Goal: Information Seeking & Learning: Compare options

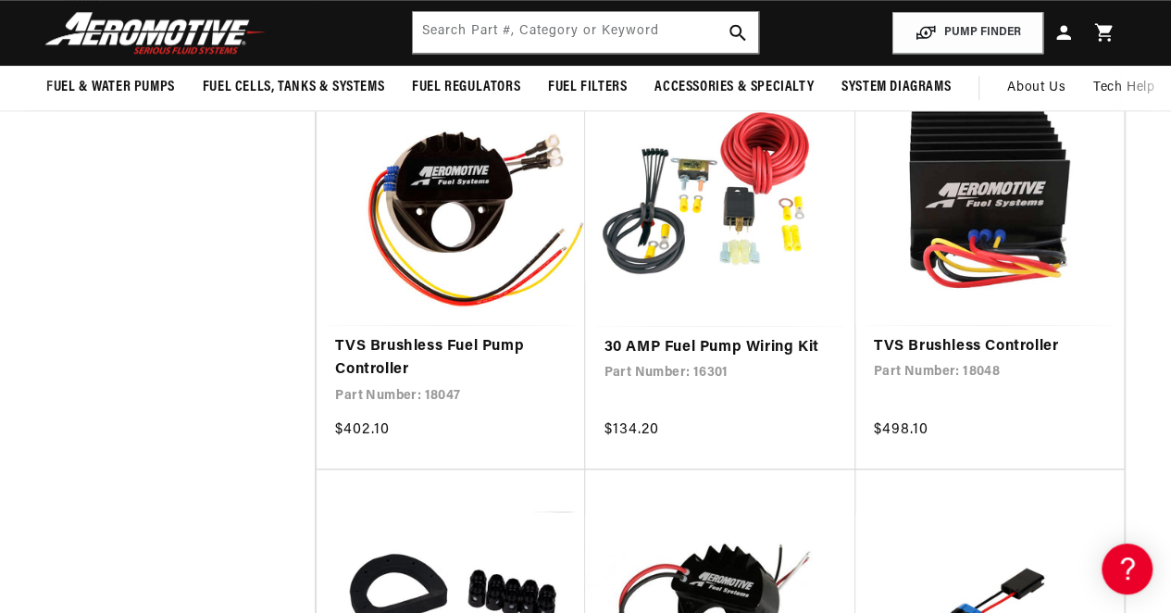
scroll to position [741, 0]
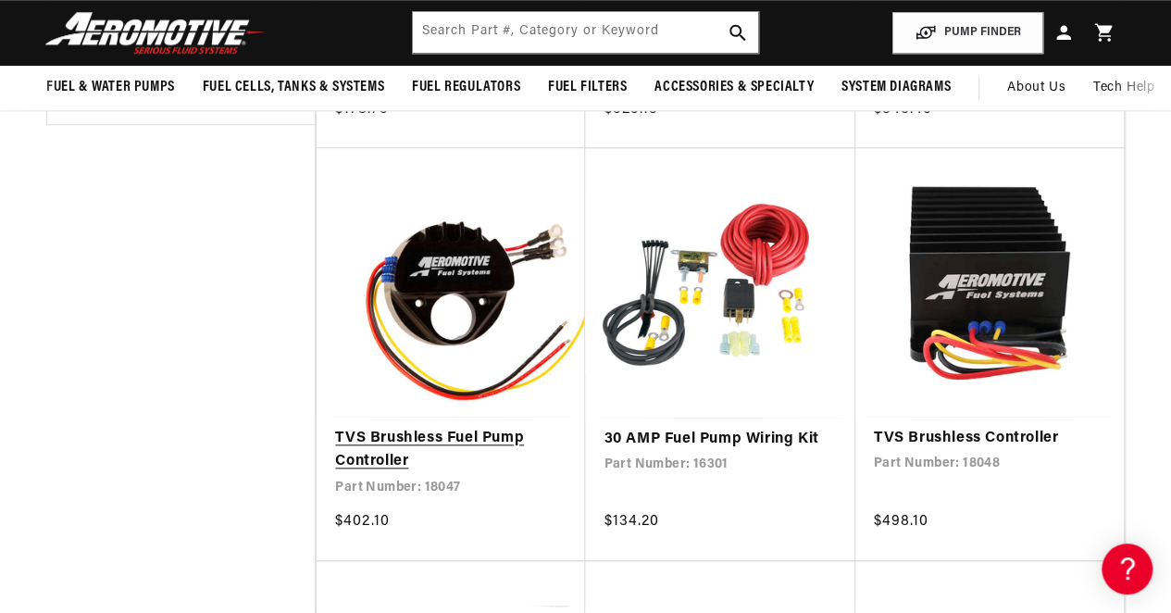
click at [406, 432] on link "TVS Brushless Fuel Pump Controller" at bounding box center [451, 450] width 232 height 47
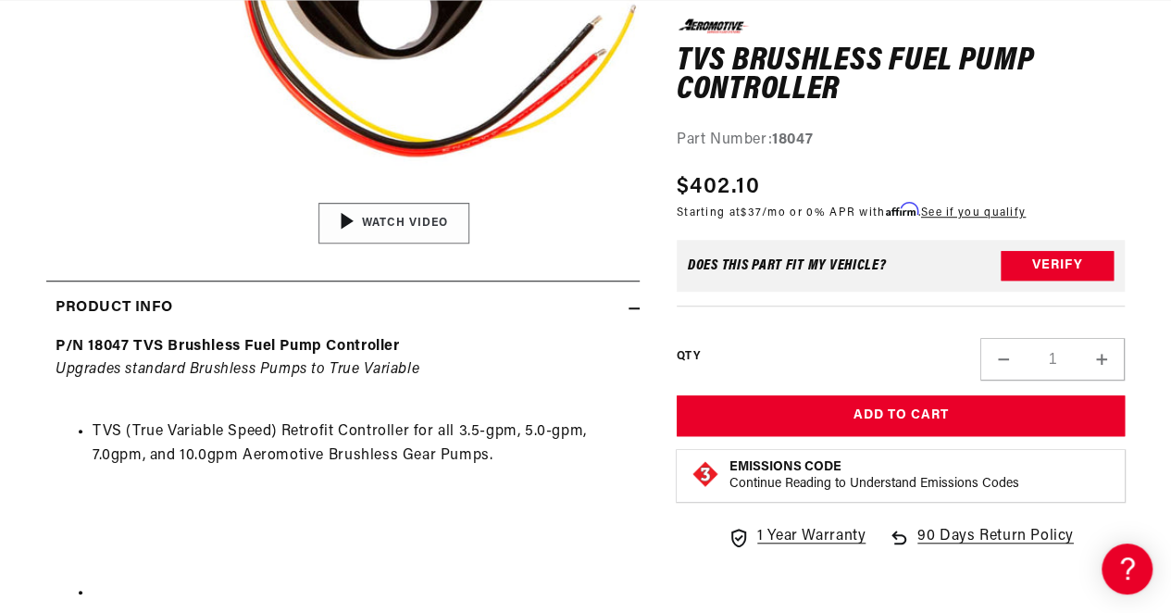
click at [398, 207] on img "Gallery Viewer" at bounding box center [394, 222] width 281 height 157
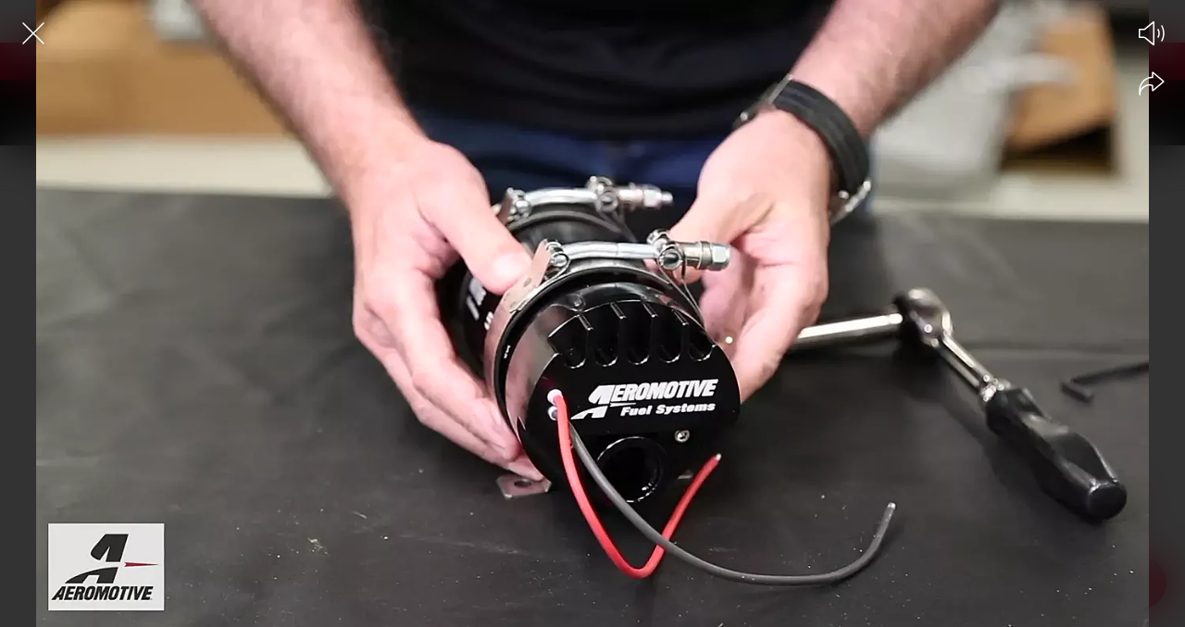
drag, startPoint x: 672, startPoint y: 345, endPoint x: 645, endPoint y: 266, distance: 84.3
click at [645, 266] on div at bounding box center [592, 346] width 1185 height 562
click at [506, 375] on div at bounding box center [592, 346] width 1185 height 562
click at [1150, 89] on icon "Share video" at bounding box center [1152, 83] width 26 height 25
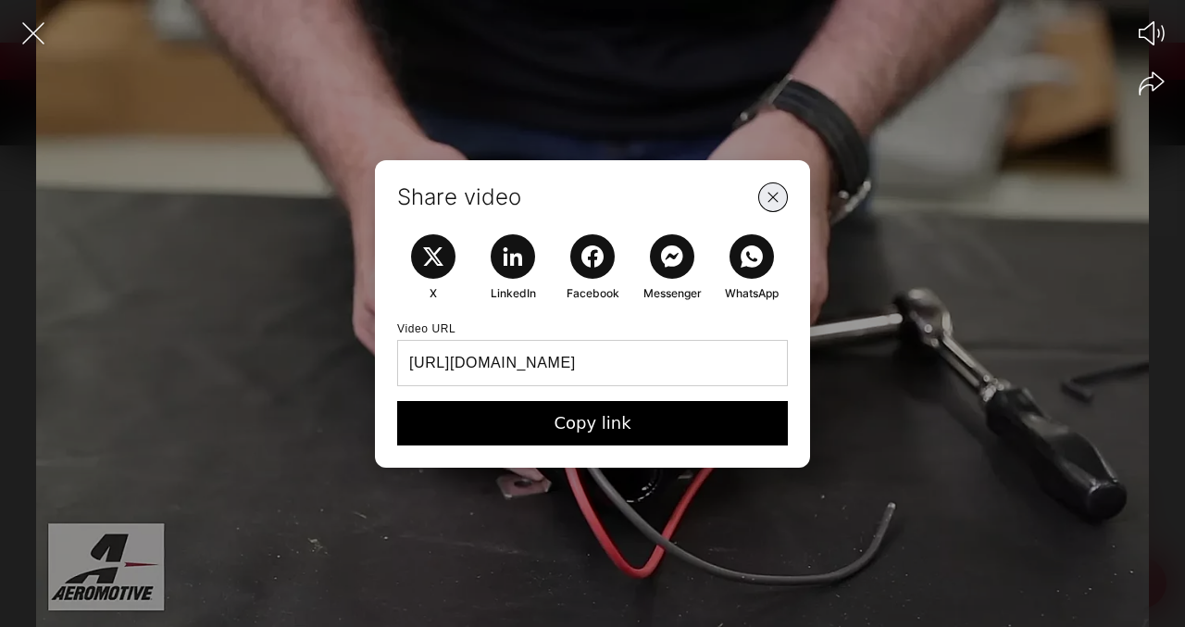
click at [769, 197] on icon "Close Share Modal" at bounding box center [772, 196] width 23 height 23
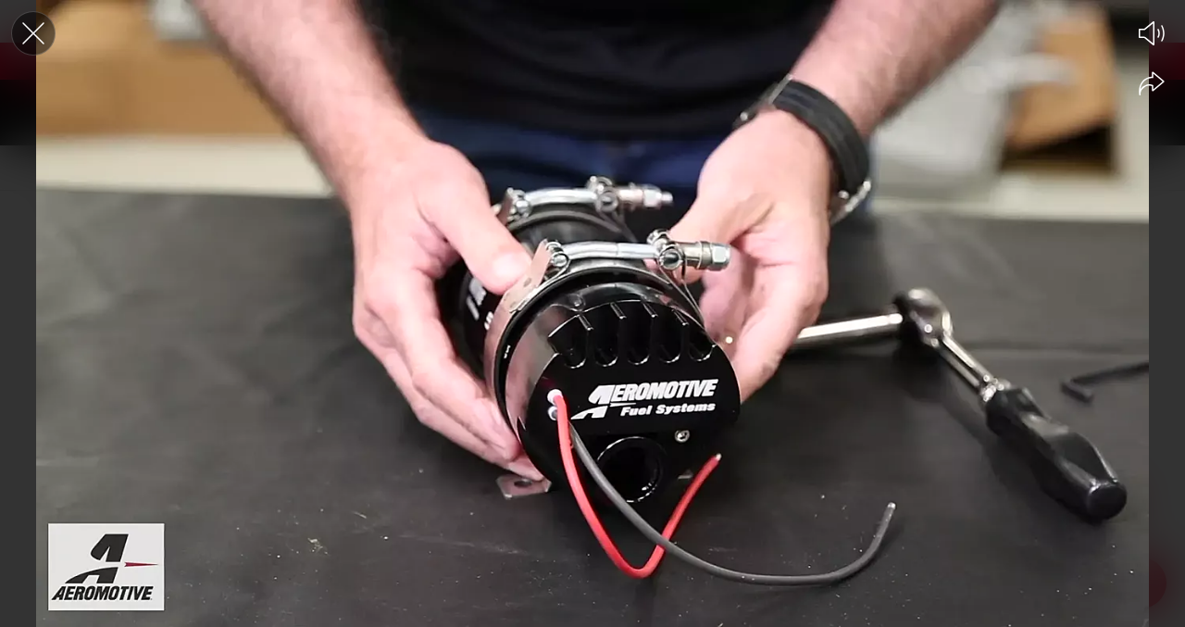
click at [29, 25] on icon "Close the video player" at bounding box center [33, 33] width 41 height 41
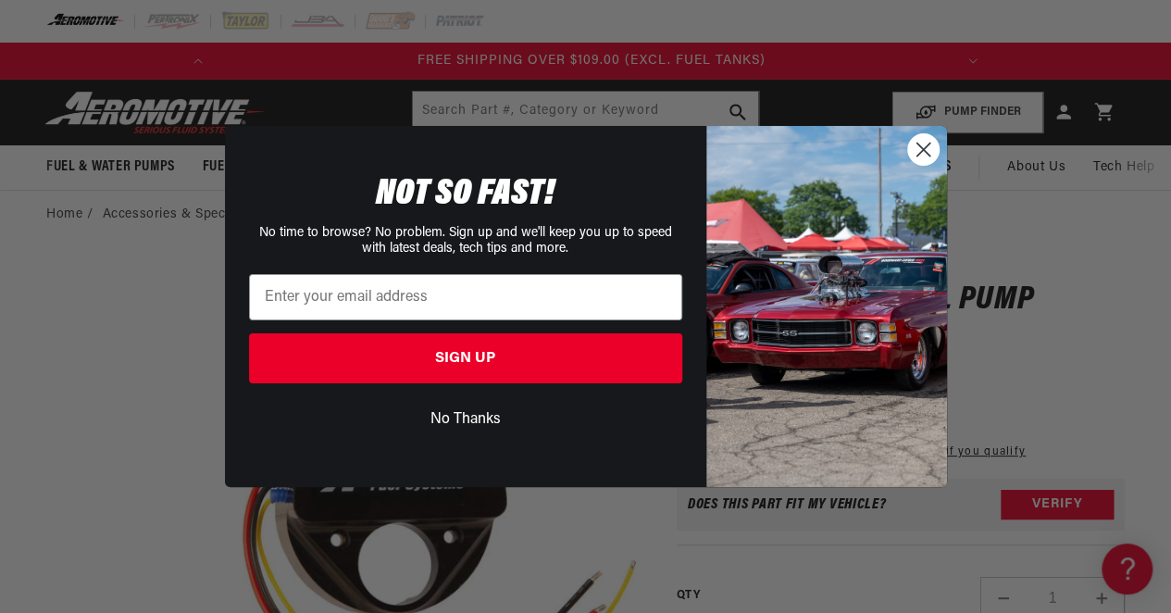
click at [925, 149] on circle "Close dialog" at bounding box center [922, 149] width 31 height 31
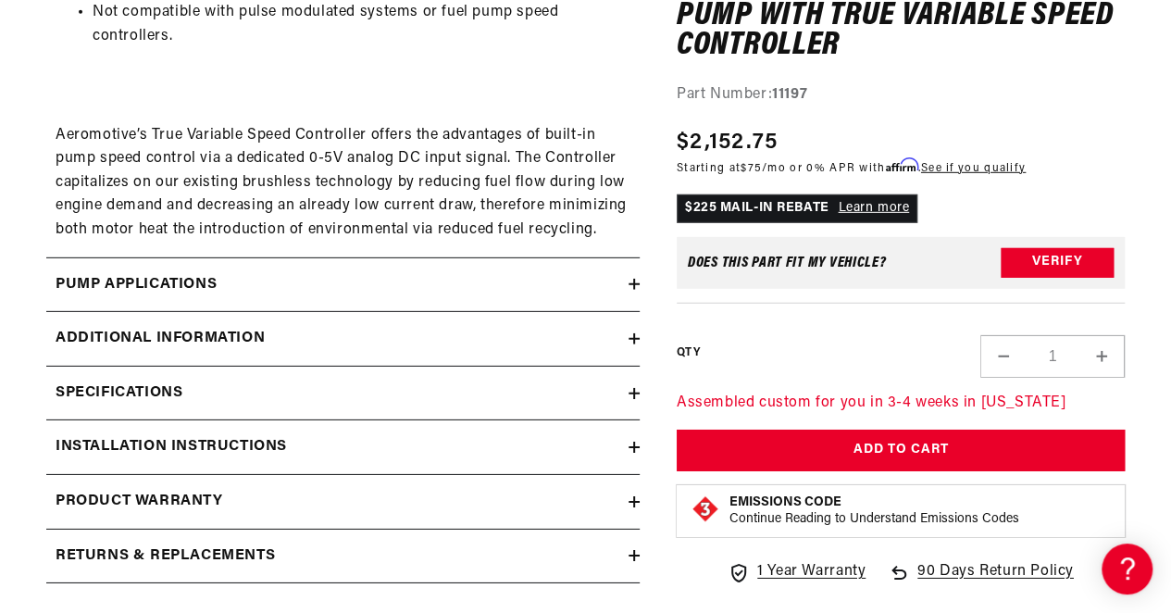
scroll to position [2778, 0]
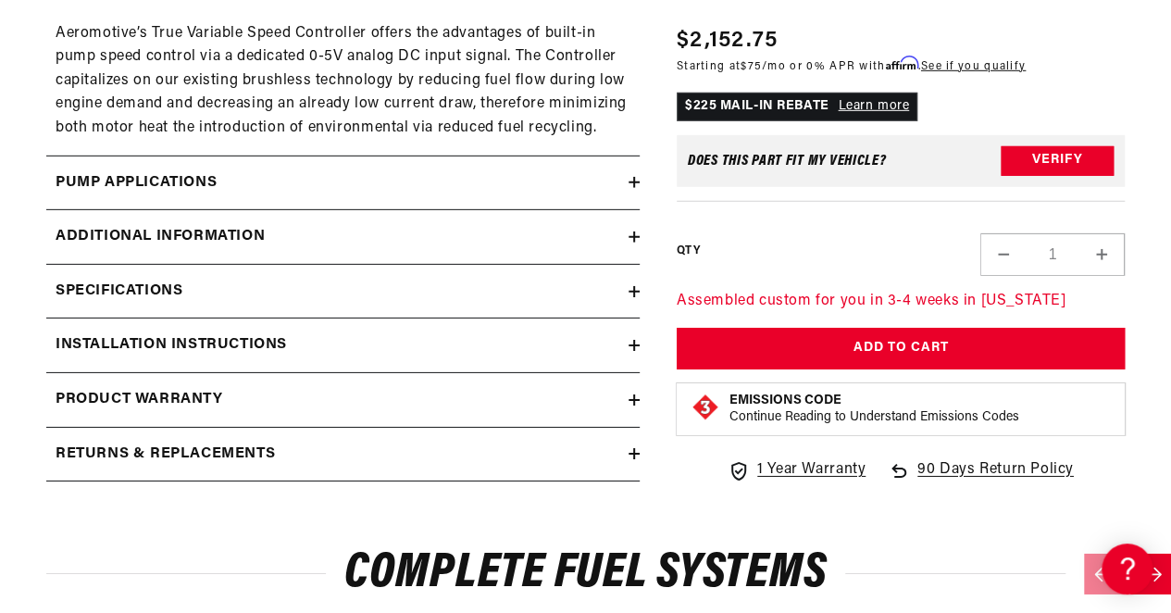
click at [242, 245] on h2 "Additional information" at bounding box center [160, 237] width 209 height 24
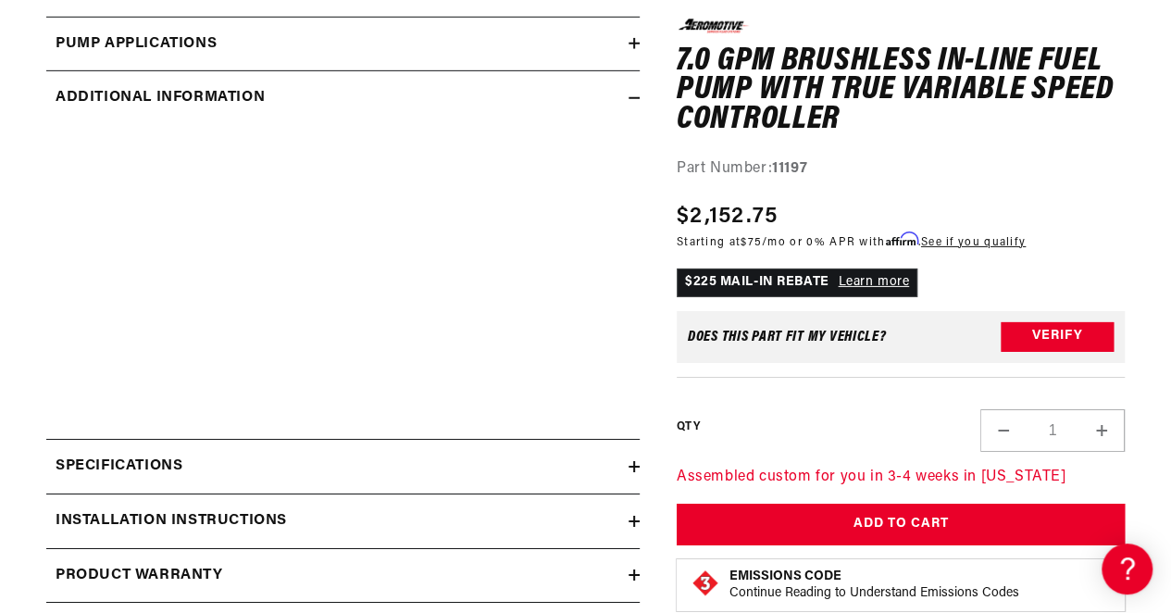
scroll to position [2963, 0]
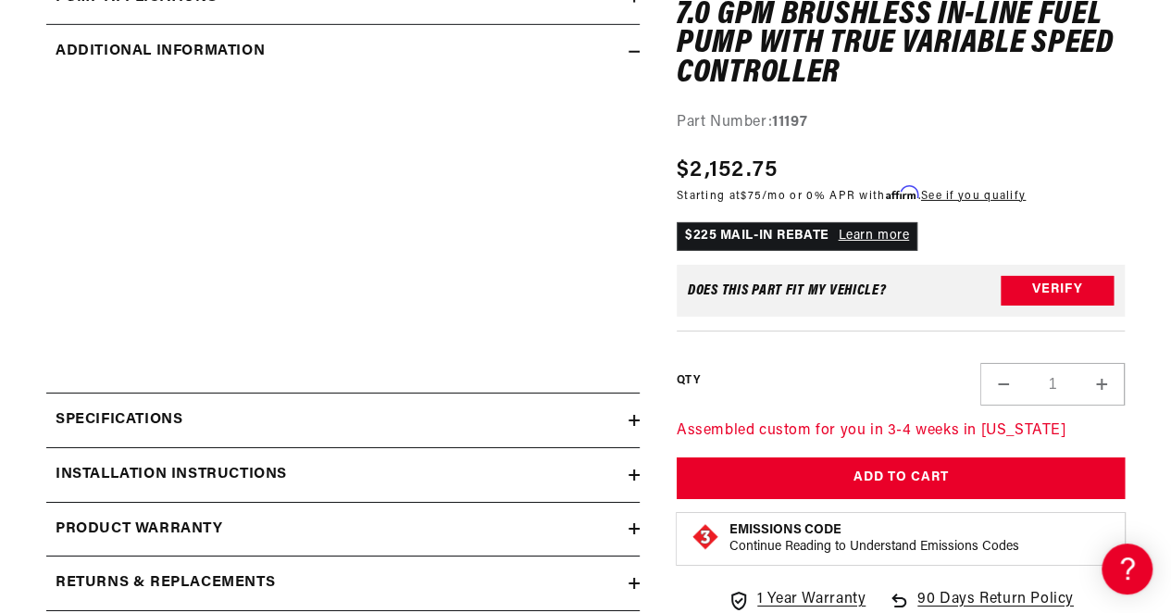
click at [204, 422] on div "Specifications" at bounding box center [337, 420] width 582 height 24
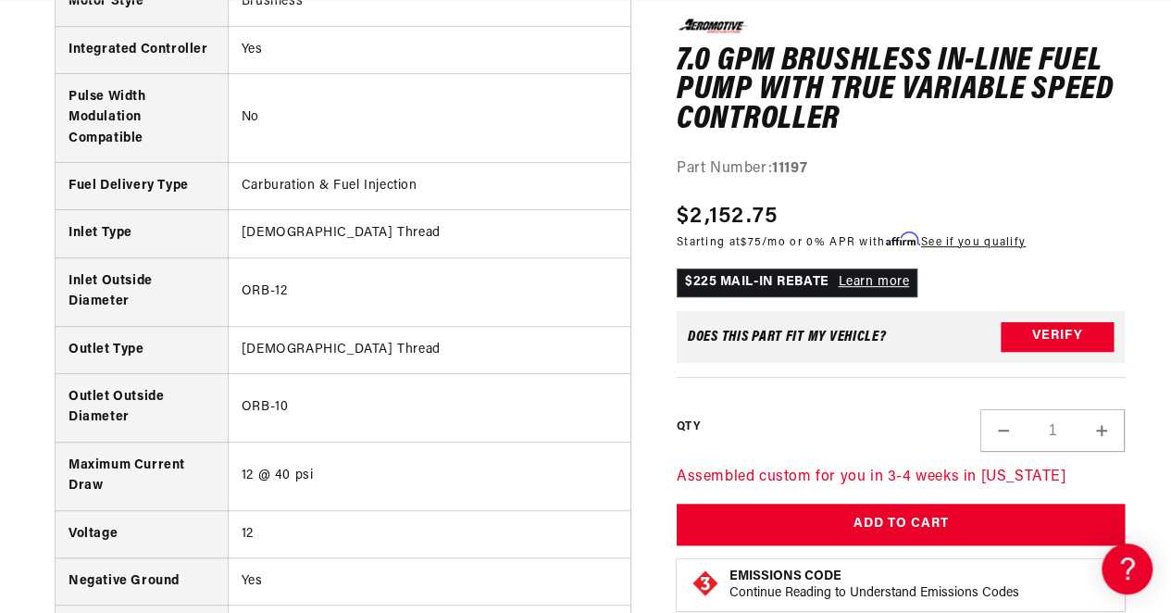
scroll to position [3889, 0]
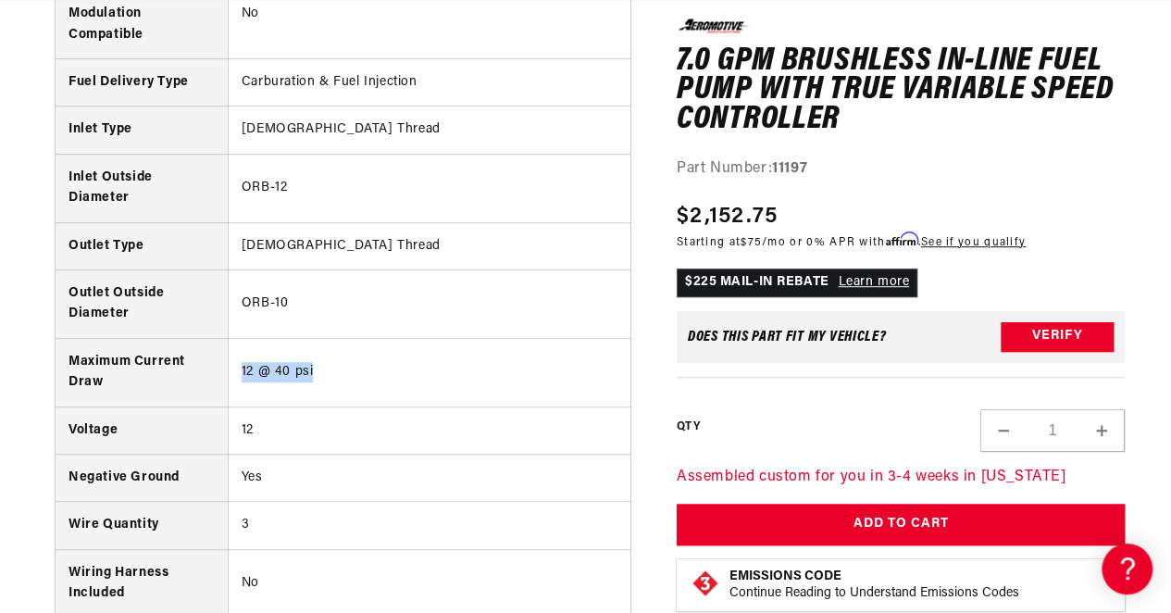
drag, startPoint x: 242, startPoint y: 362, endPoint x: 419, endPoint y: 344, distance: 177.8
click at [419, 344] on td "12 @ 40 psi" at bounding box center [429, 372] width 403 height 69
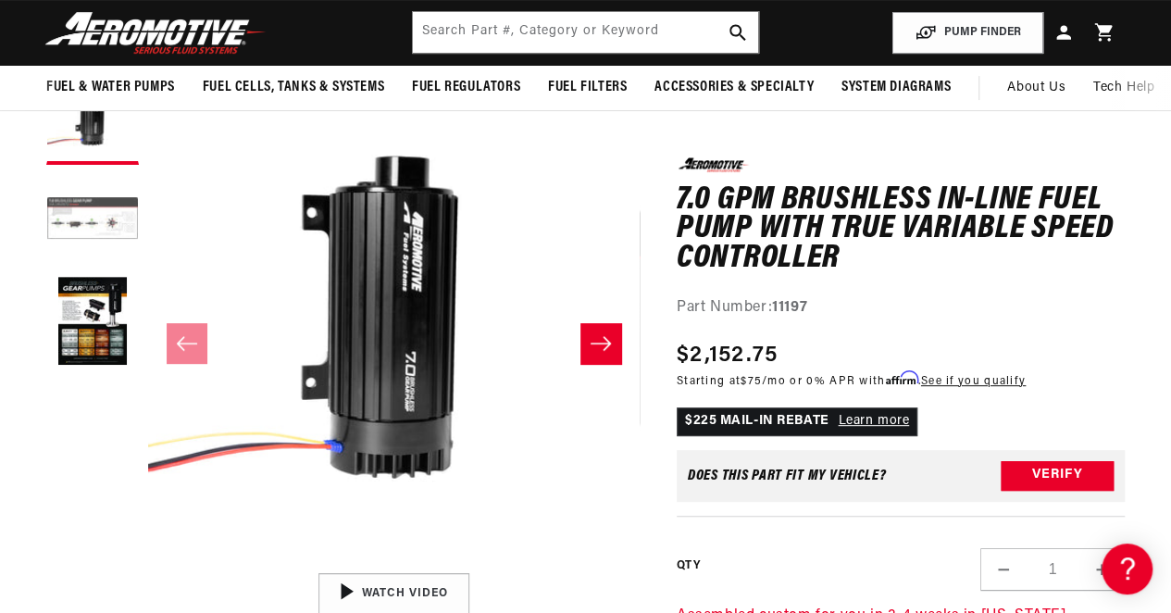
click at [106, 229] on button "Load image 2 in gallery view" at bounding box center [92, 220] width 93 height 93
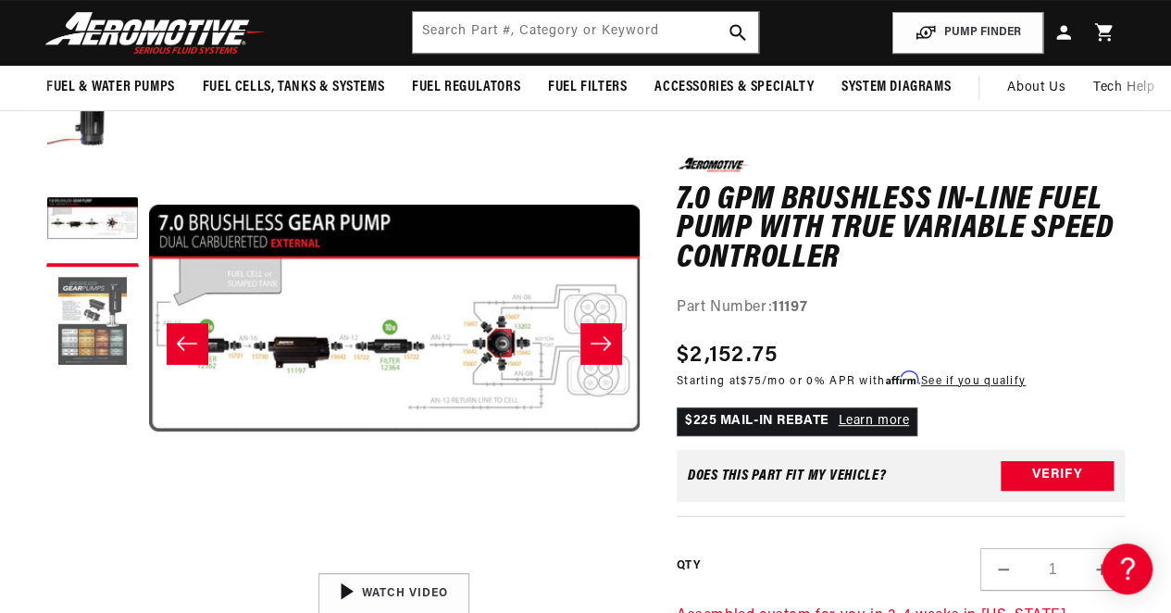
click at [69, 325] on button "Load image 3 in gallery view" at bounding box center [92, 322] width 93 height 93
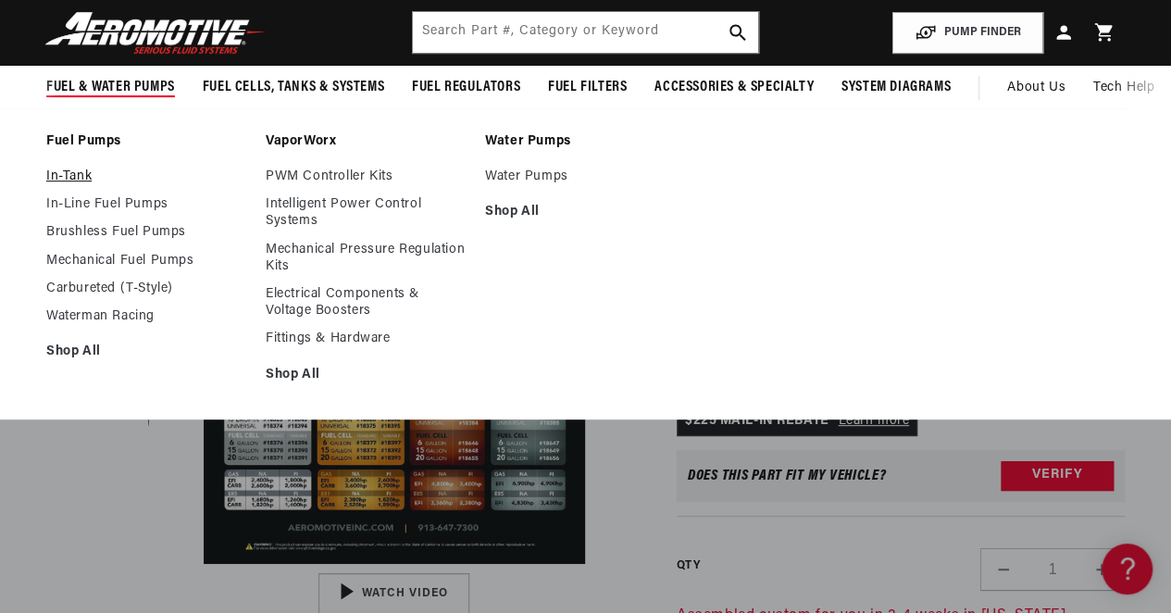
click at [63, 171] on link "In-Tank" at bounding box center [146, 177] width 201 height 17
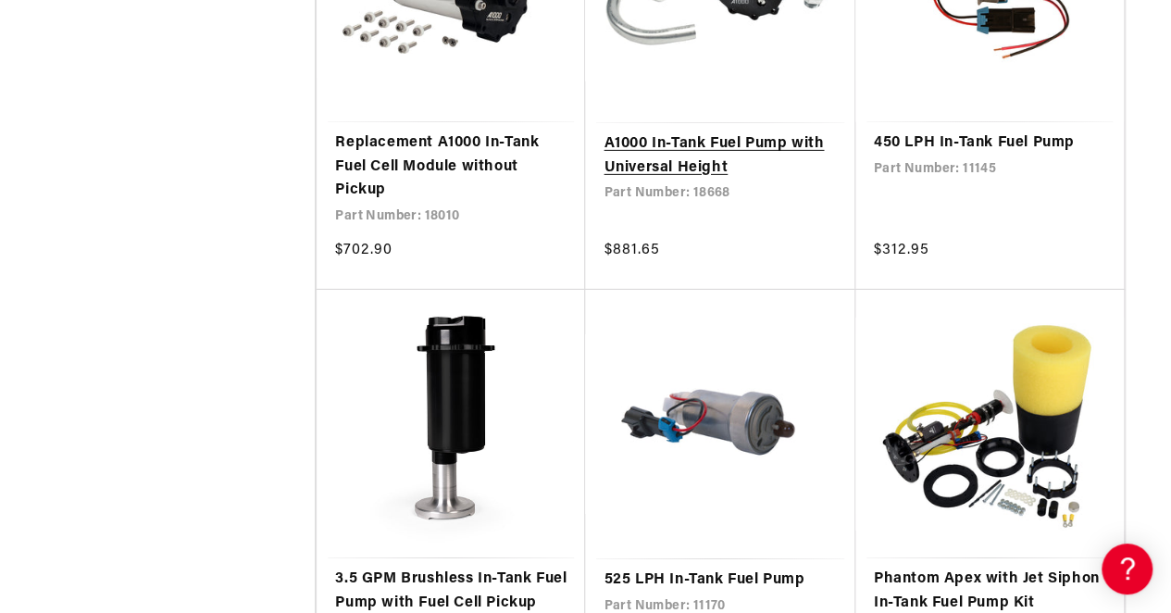
click at [719, 152] on link "A1000 In-Tank Fuel Pump with Universal Height" at bounding box center [720, 155] width 232 height 47
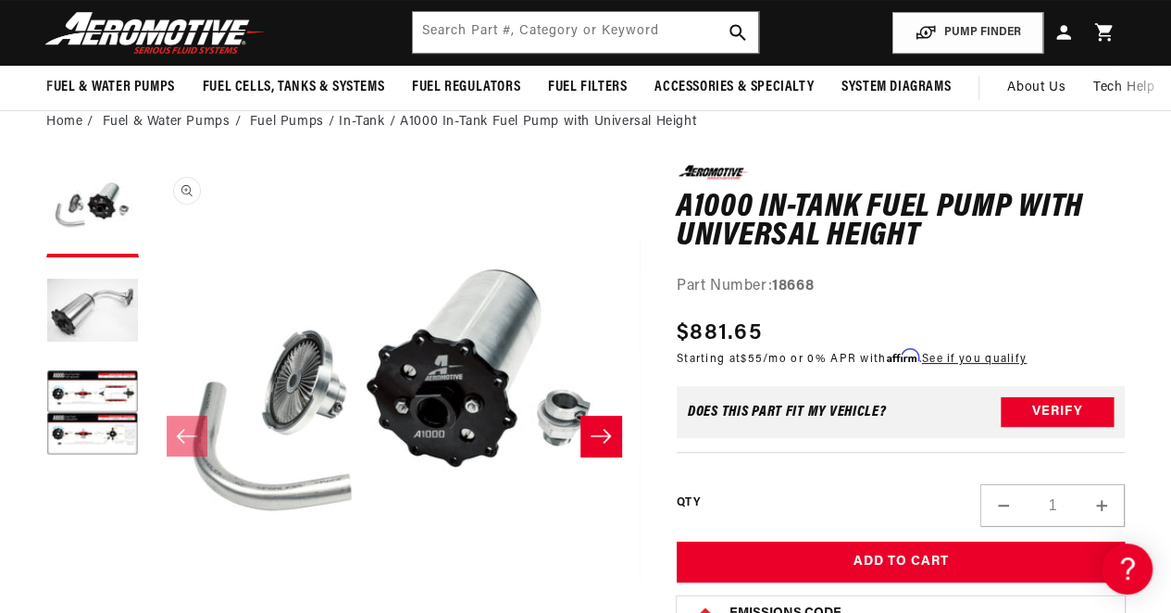
scroll to position [0, 732]
click at [90, 436] on button "Load image 3 in gallery view" at bounding box center [92, 415] width 93 height 93
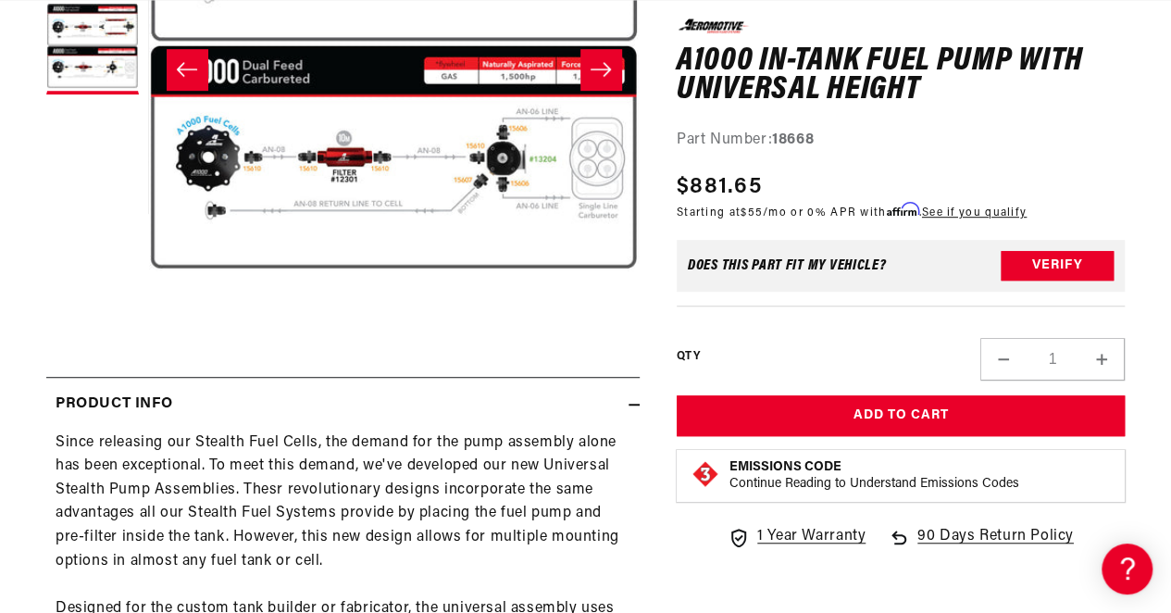
scroll to position [0, 0]
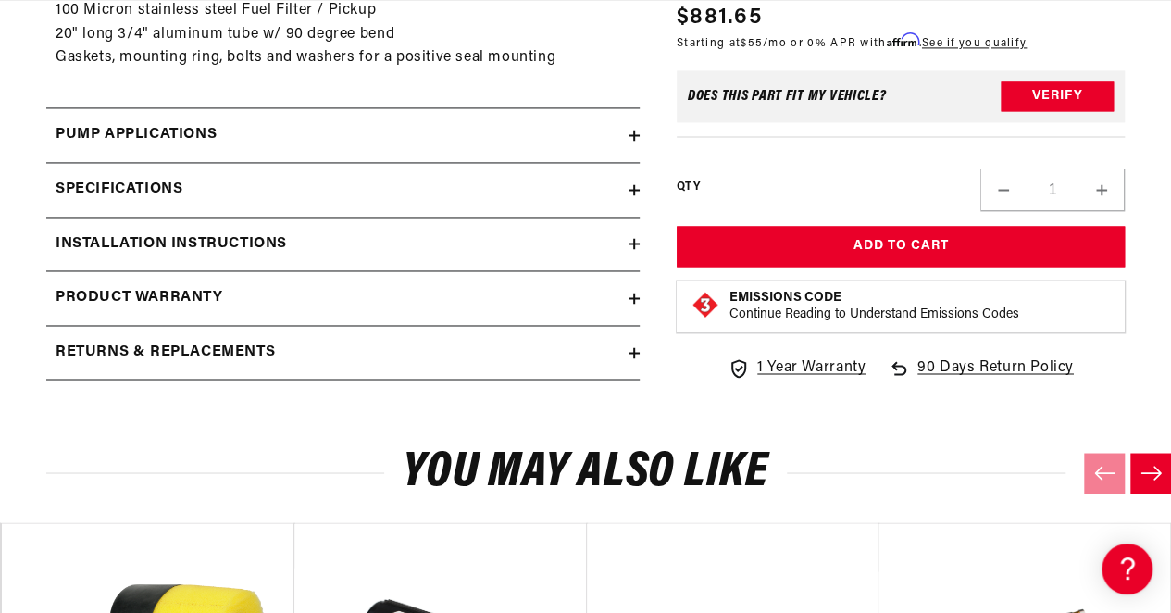
click at [272, 192] on div "Specifications" at bounding box center [337, 190] width 582 height 24
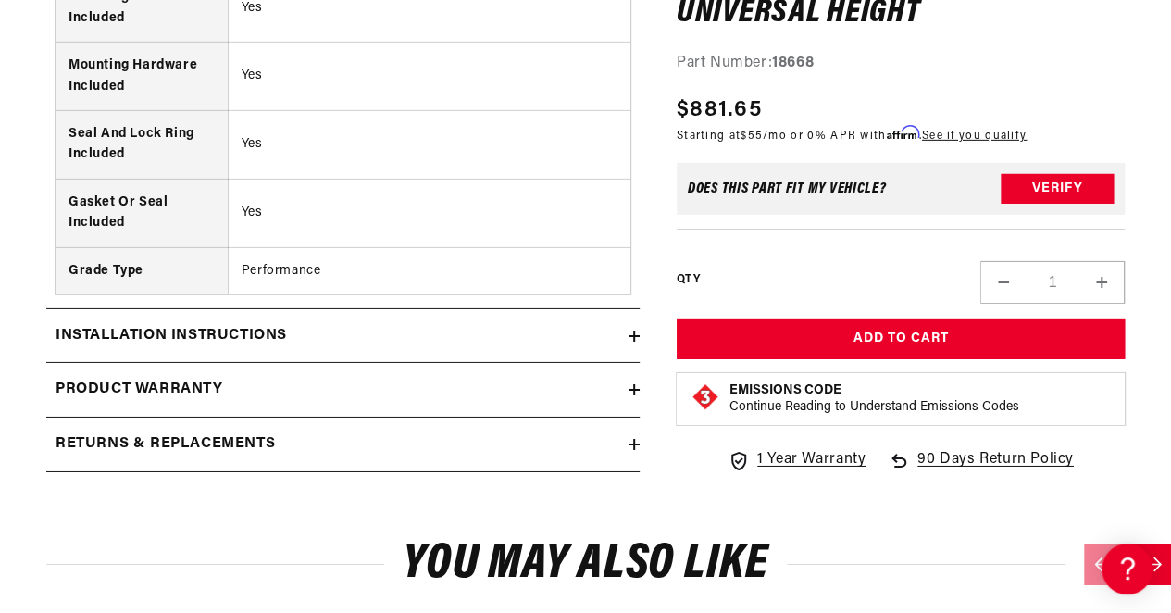
click at [298, 336] on div "Installation Instructions" at bounding box center [337, 336] width 582 height 24
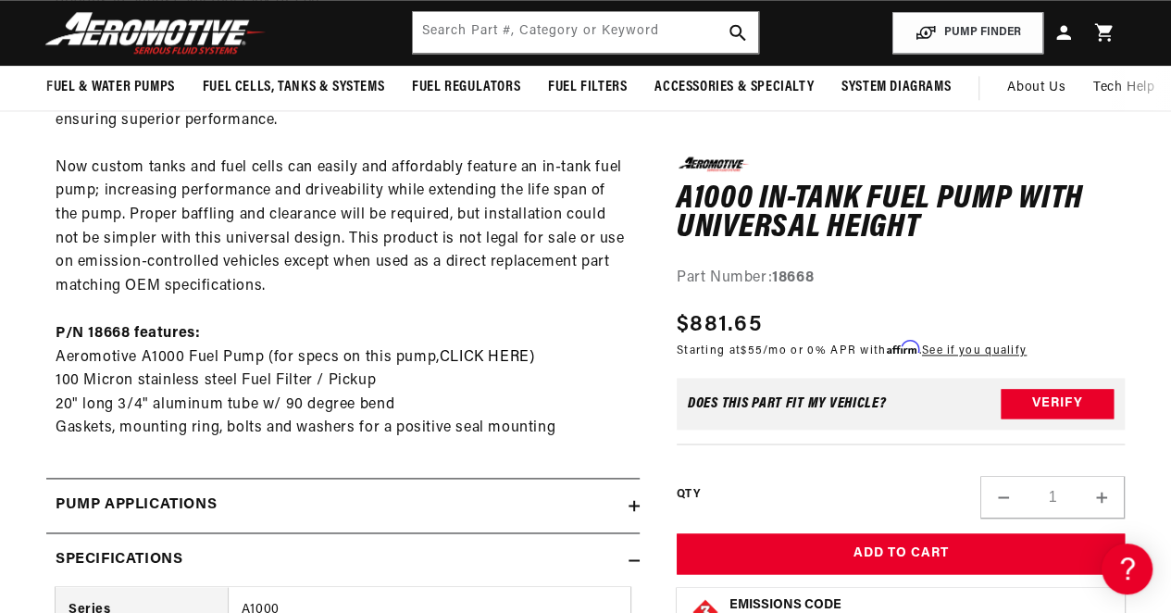
click at [111, 517] on summary "Pump Applications" at bounding box center [343, 506] width 594 height 54
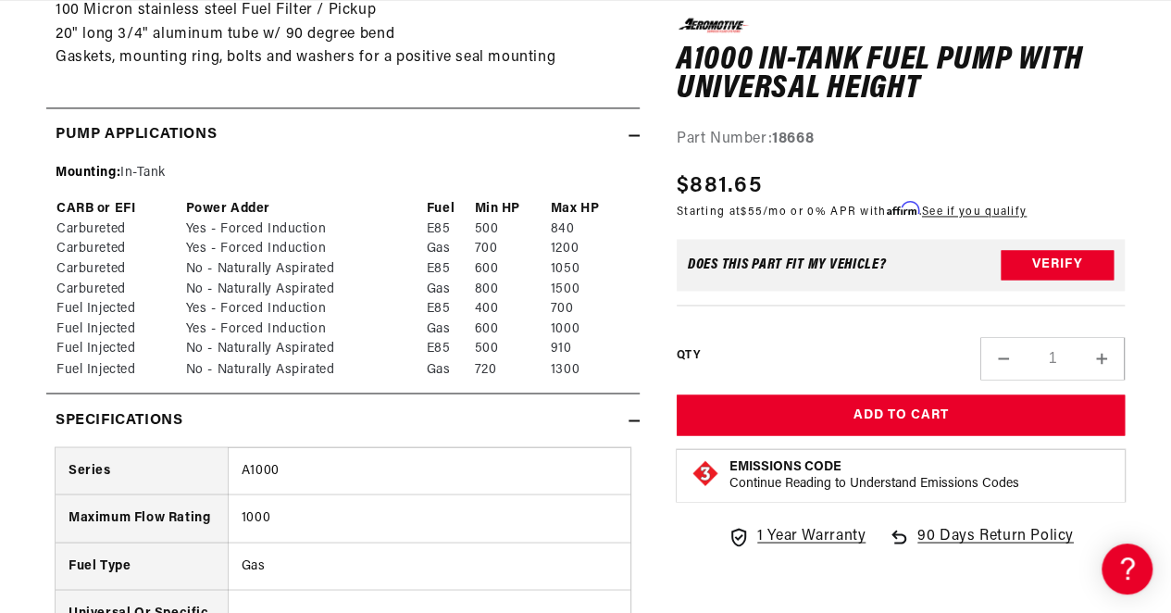
click at [248, 429] on div "Specifications" at bounding box center [337, 420] width 582 height 24
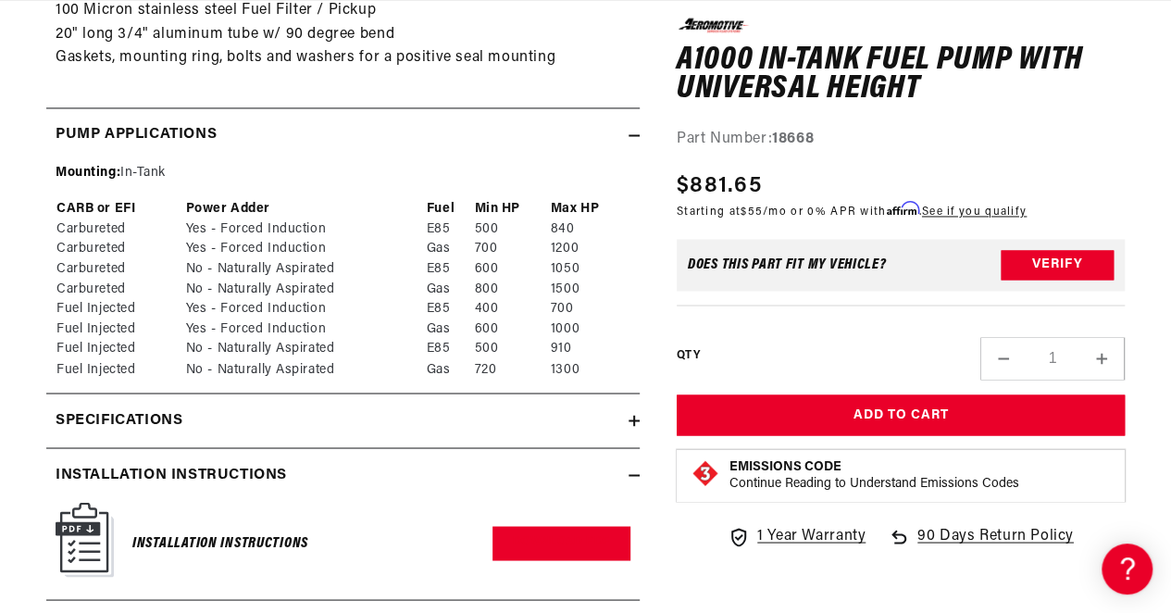
click at [248, 429] on div "Specifications" at bounding box center [337, 420] width 582 height 24
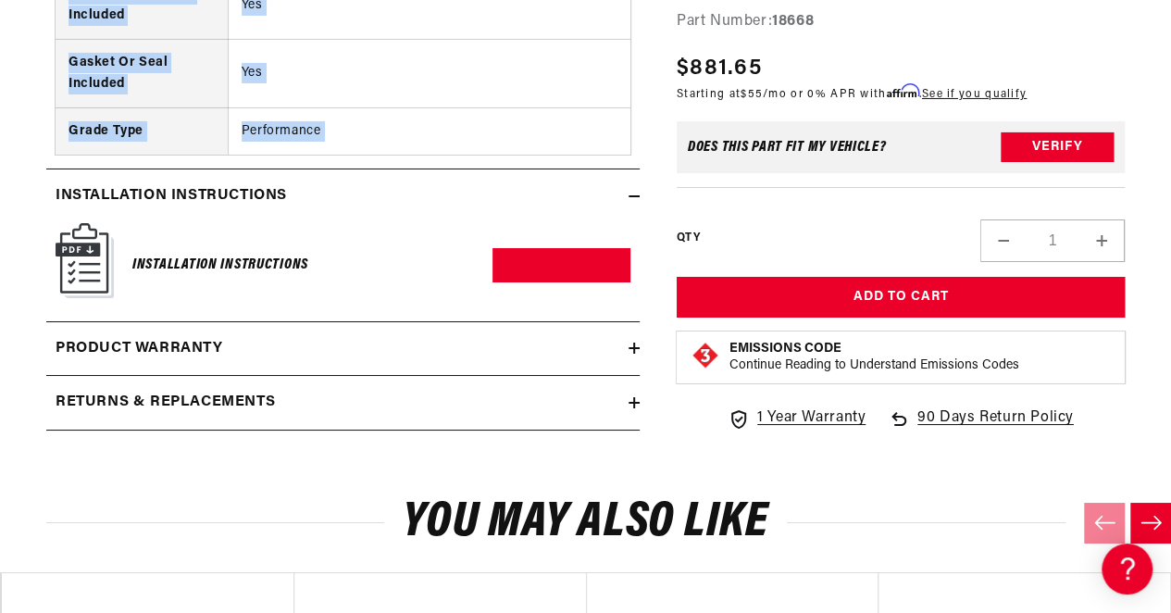
click at [97, 261] on img at bounding box center [85, 260] width 58 height 75
click at [576, 260] on link "Download PDF" at bounding box center [562, 265] width 138 height 34
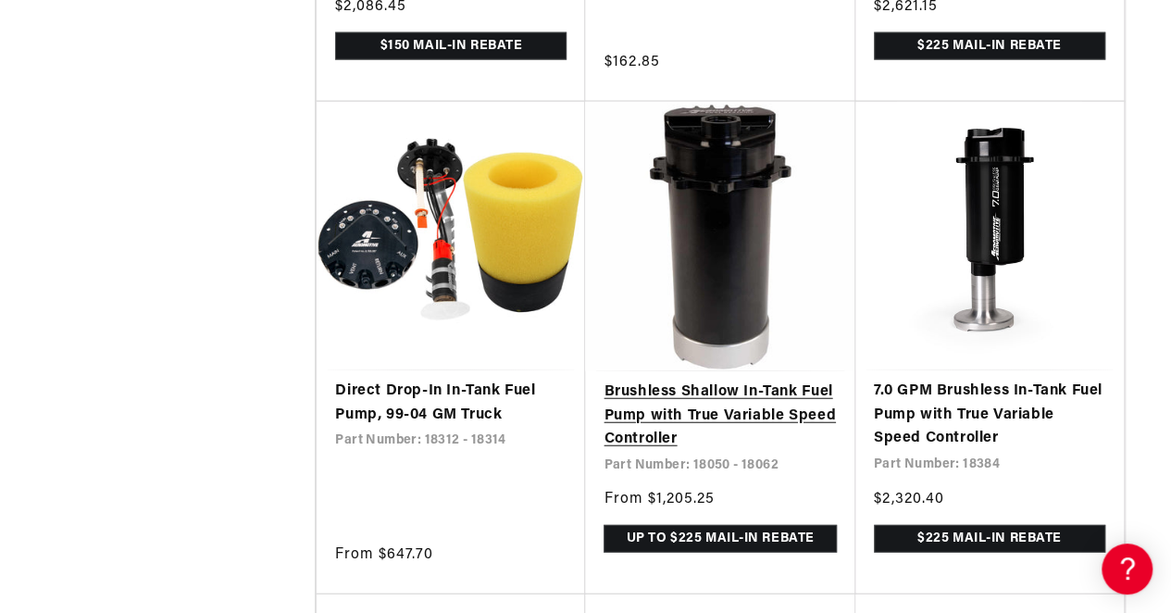
scroll to position [0, 52]
click at [720, 415] on link "Brushless Shallow In-Tank Fuel Pump with True Variable Speed Controller" at bounding box center [720, 416] width 232 height 71
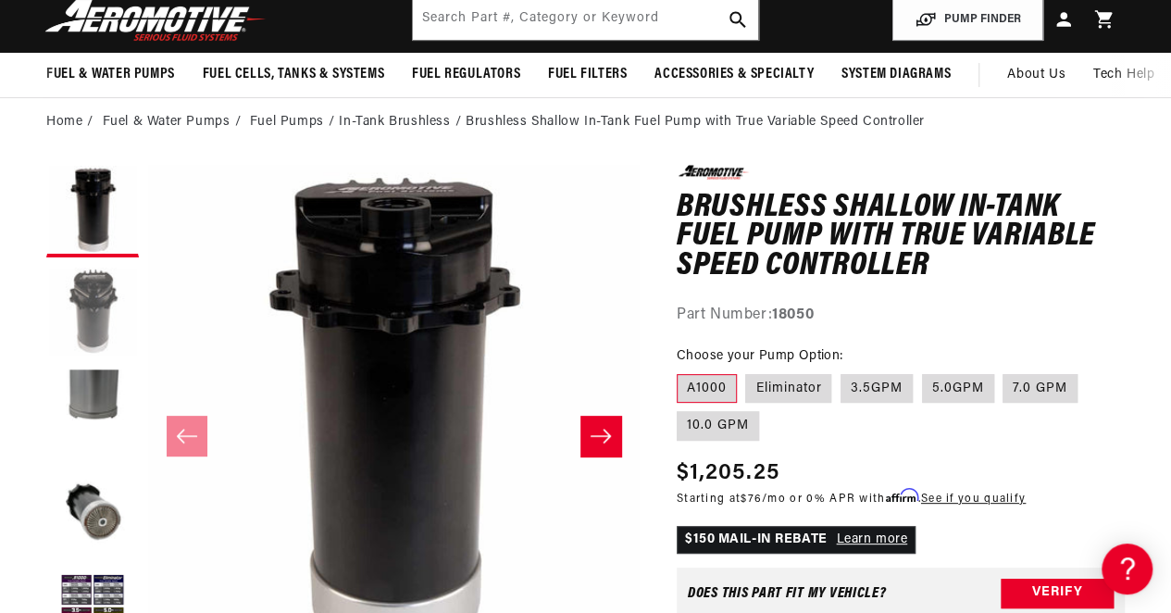
click at [96, 336] on button "Load image 2 in gallery view" at bounding box center [92, 313] width 93 height 93
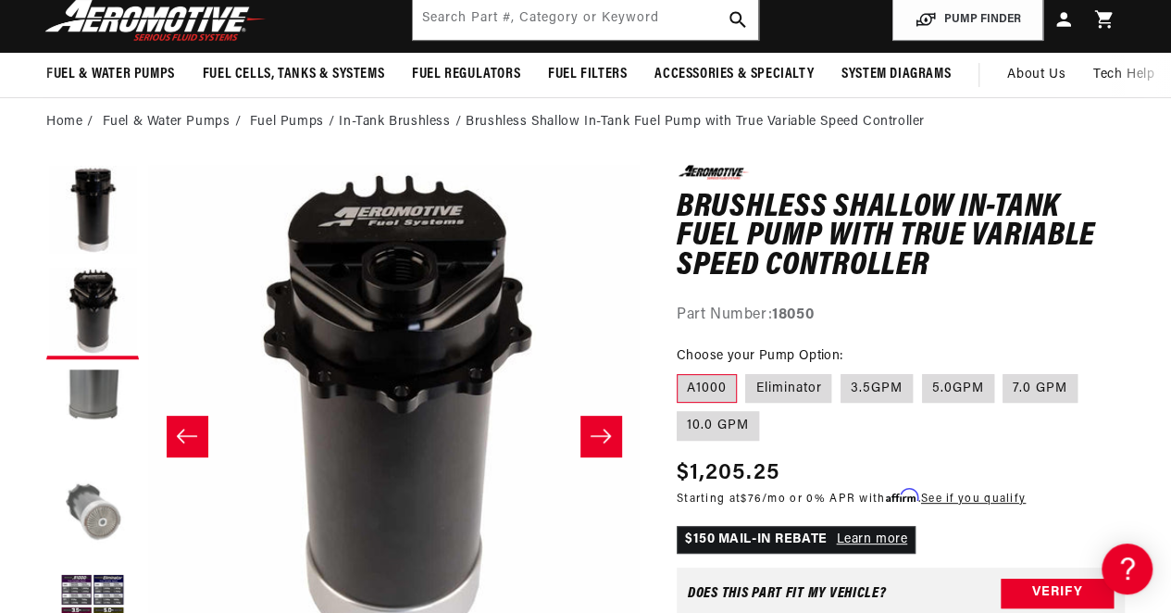
click at [124, 505] on button "Load image 4 in gallery view" at bounding box center [92, 516] width 93 height 93
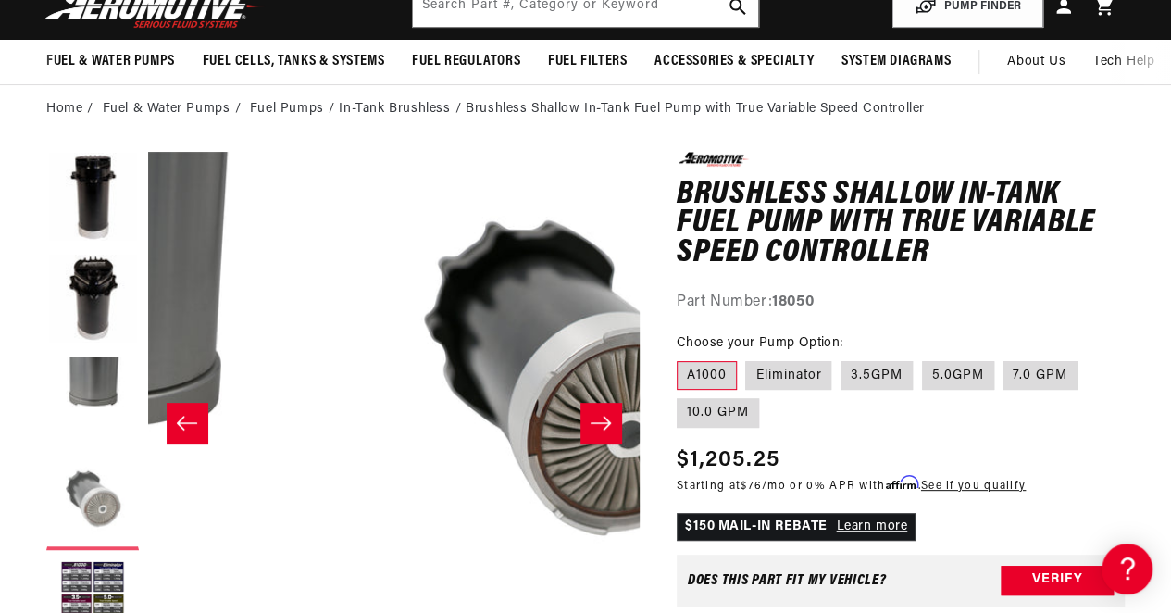
scroll to position [185, 0]
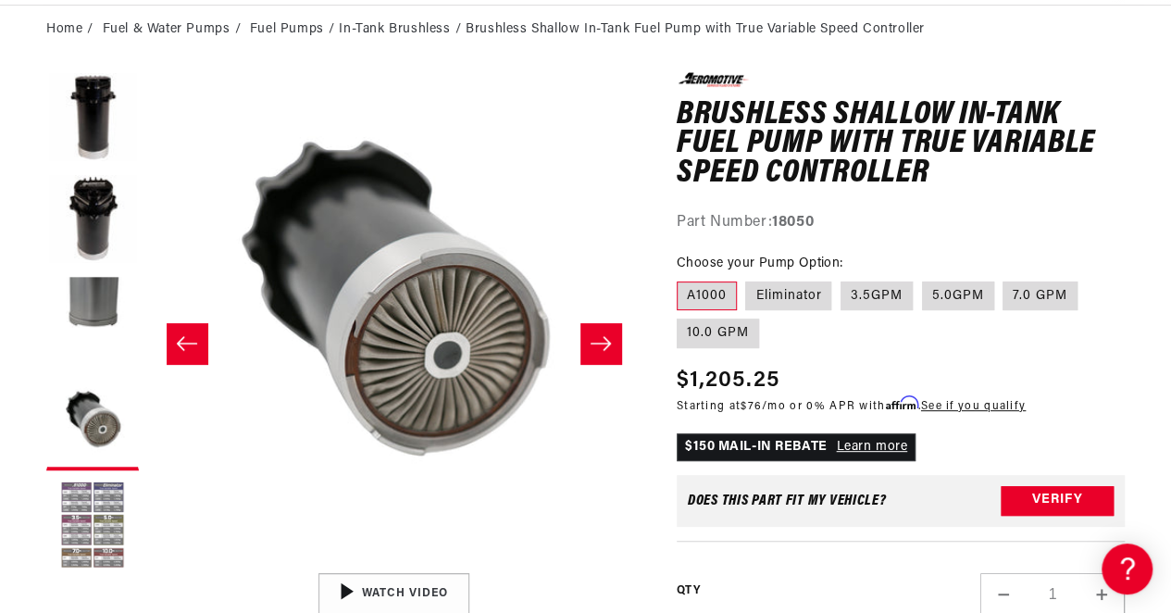
click at [61, 531] on button "Load image 5 in gallery view" at bounding box center [92, 526] width 93 height 93
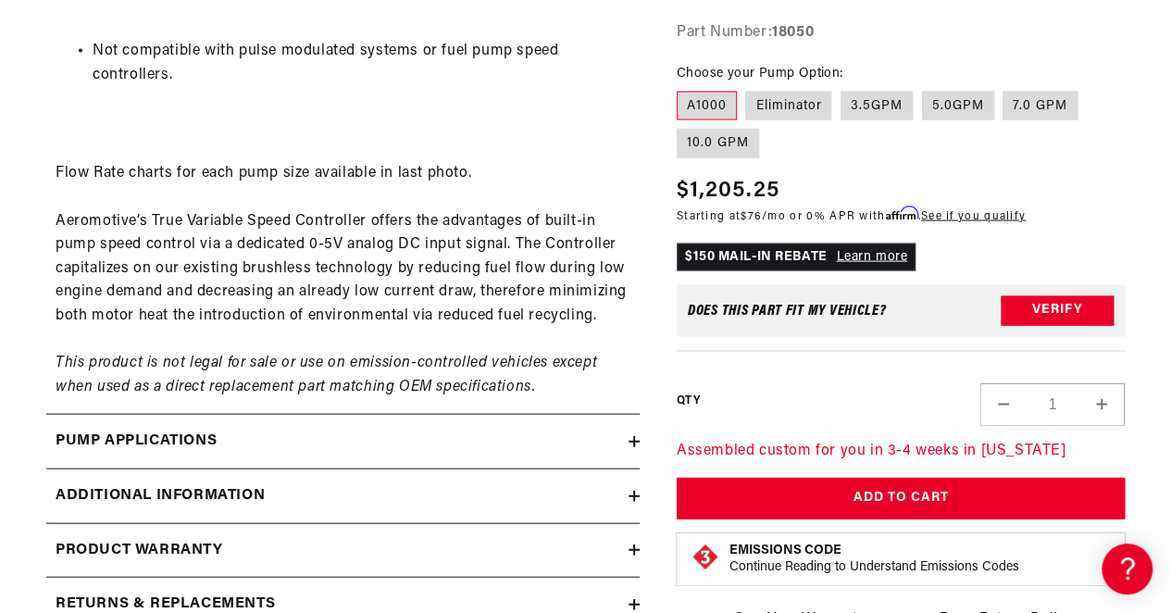
scroll to position [1945, 0]
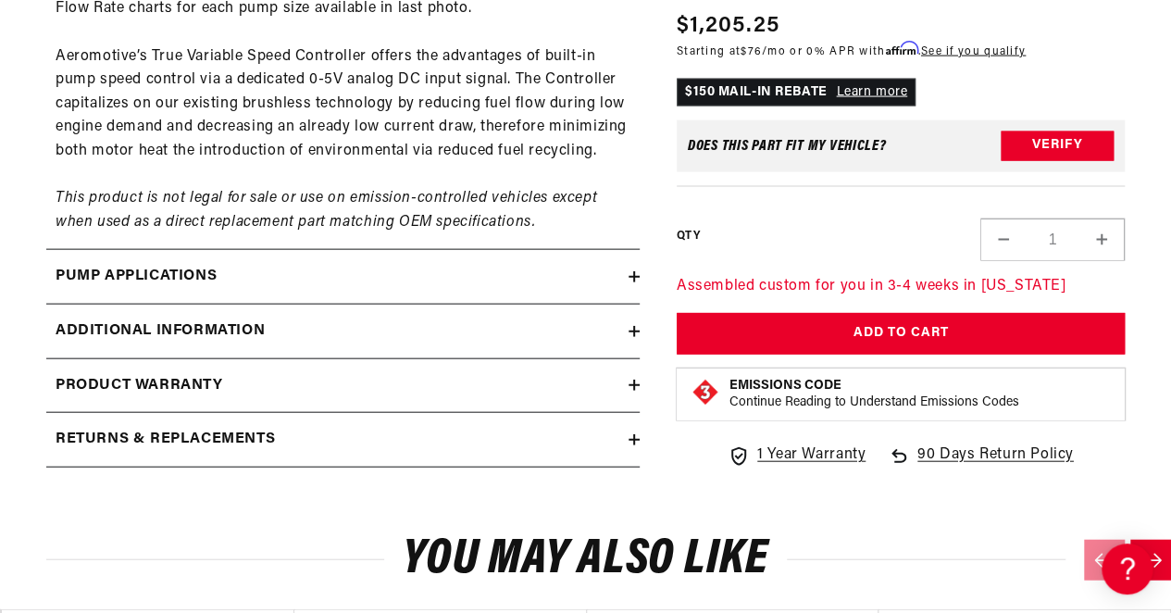
click at [627, 323] on div "Additional information" at bounding box center [337, 331] width 582 height 24
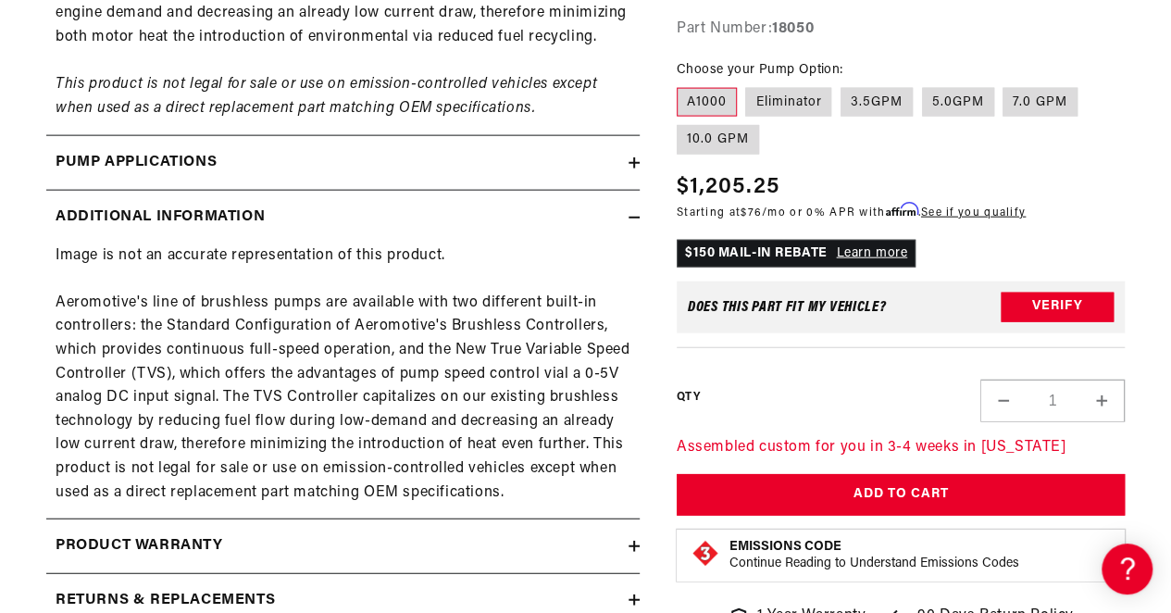
scroll to position [0, 0]
